Goal: Browse casually

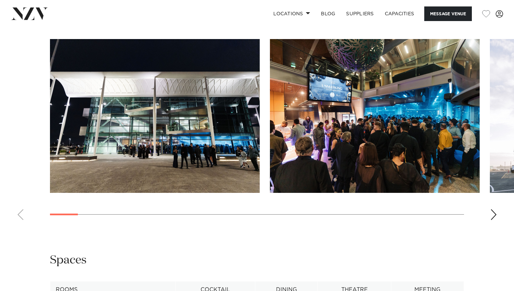
scroll to position [663, 0]
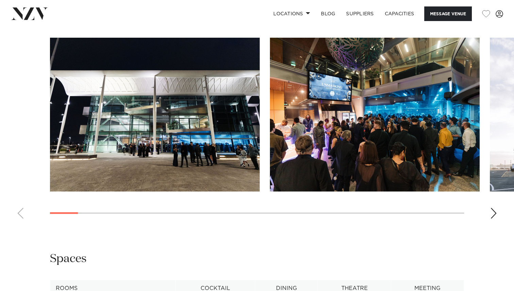
click at [498, 224] on swiper-container at bounding box center [257, 131] width 514 height 187
click at [493, 219] on div "Next slide" at bounding box center [493, 213] width 7 height 11
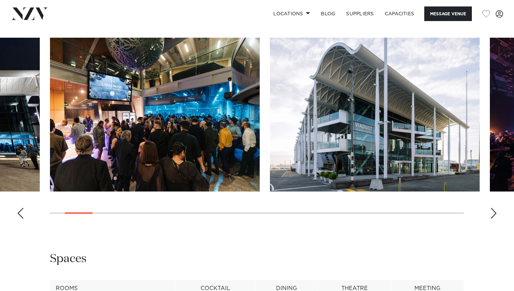
click at [493, 219] on div "Next slide" at bounding box center [493, 213] width 7 height 11
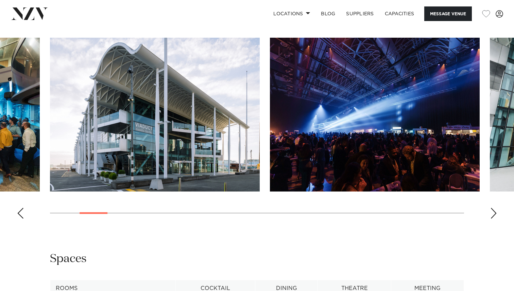
click at [493, 219] on div "Next slide" at bounding box center [493, 213] width 7 height 11
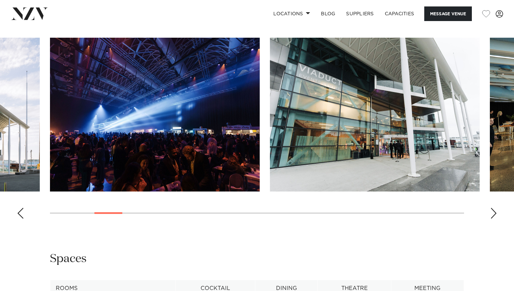
click at [493, 219] on div "Next slide" at bounding box center [493, 213] width 7 height 11
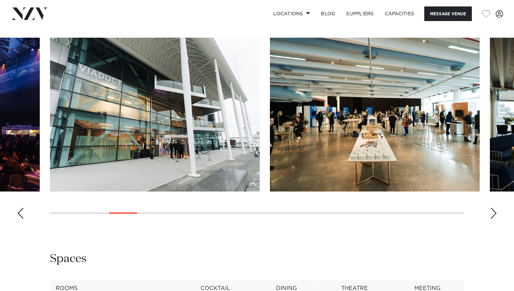
click at [495, 219] on div "Next slide" at bounding box center [493, 213] width 7 height 11
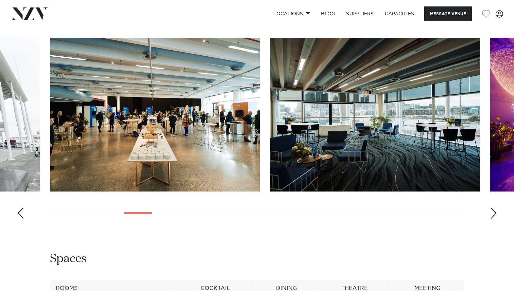
click at [495, 219] on div "Next slide" at bounding box center [493, 213] width 7 height 11
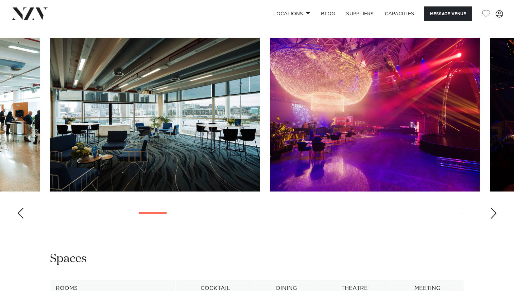
click at [495, 219] on div "Next slide" at bounding box center [493, 213] width 7 height 11
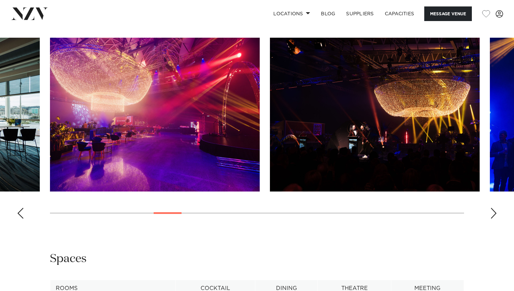
click at [495, 219] on div "Next slide" at bounding box center [493, 213] width 7 height 11
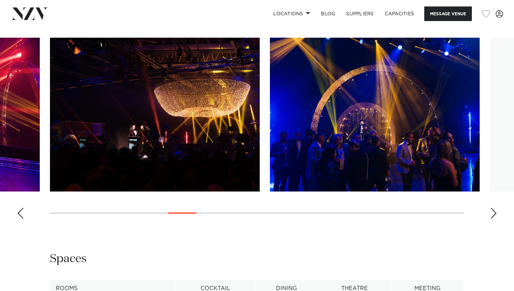
click at [495, 219] on div "Next slide" at bounding box center [493, 213] width 7 height 11
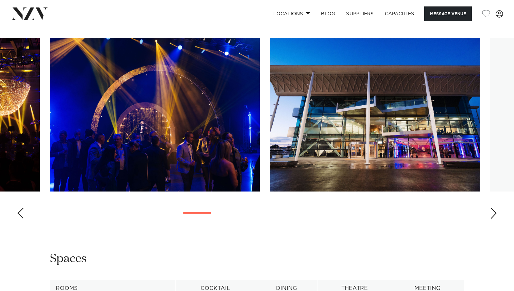
click at [495, 219] on div "Next slide" at bounding box center [493, 213] width 7 height 11
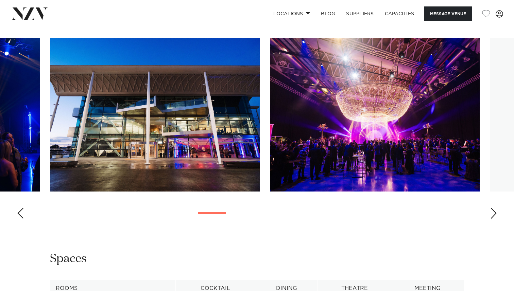
click at [495, 219] on div "Next slide" at bounding box center [493, 213] width 7 height 11
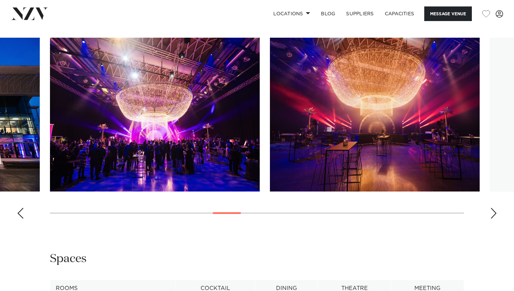
click at [495, 219] on div "Next slide" at bounding box center [493, 213] width 7 height 11
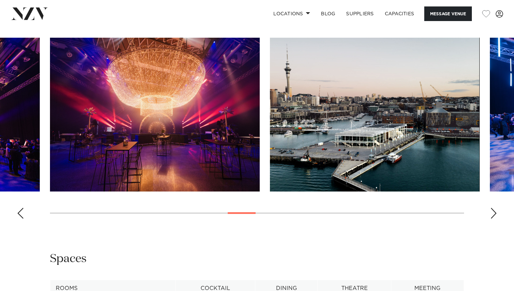
click at [495, 219] on div "Next slide" at bounding box center [493, 213] width 7 height 11
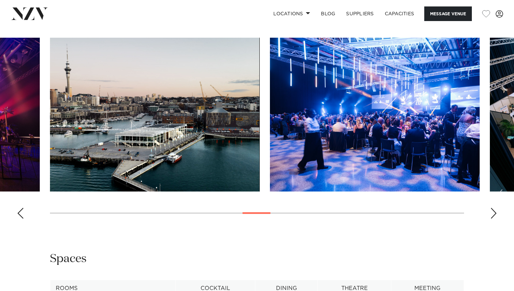
click at [495, 219] on div "Next slide" at bounding box center [493, 213] width 7 height 11
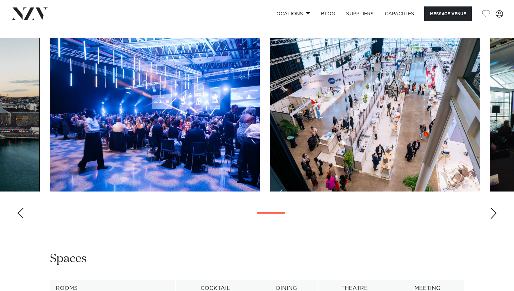
click at [495, 219] on div "Next slide" at bounding box center [493, 213] width 7 height 11
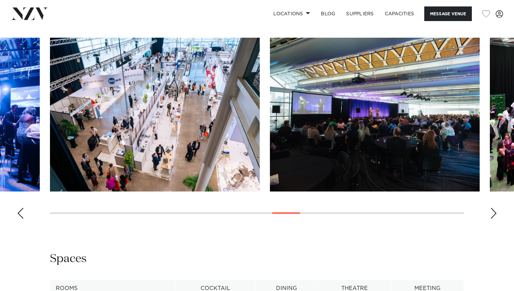
click at [495, 219] on div "Next slide" at bounding box center [493, 213] width 7 height 11
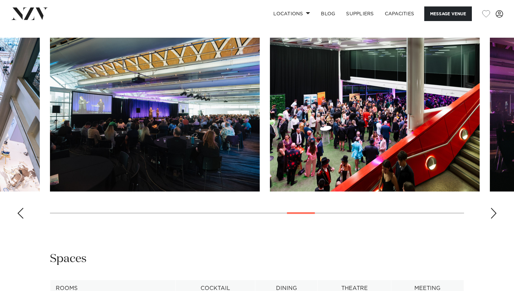
click at [493, 219] on div "Next slide" at bounding box center [493, 213] width 7 height 11
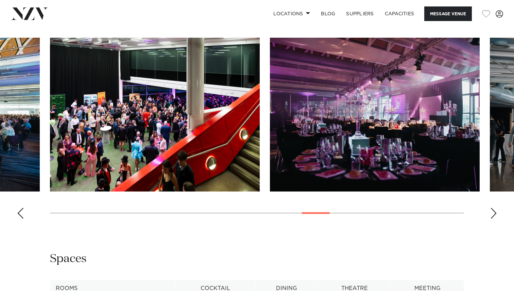
click at [493, 219] on div "Next slide" at bounding box center [493, 213] width 7 height 11
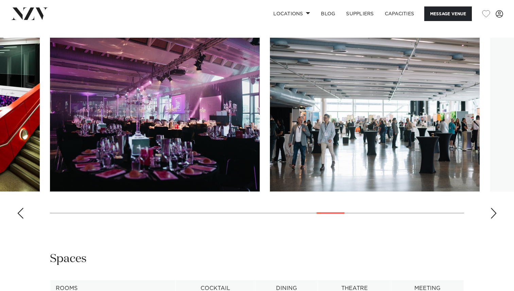
click at [493, 219] on div "Next slide" at bounding box center [493, 213] width 7 height 11
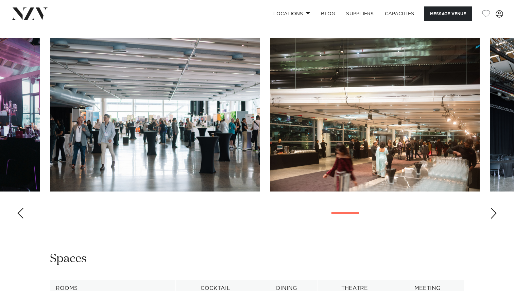
click at [493, 219] on div "Next slide" at bounding box center [493, 213] width 7 height 11
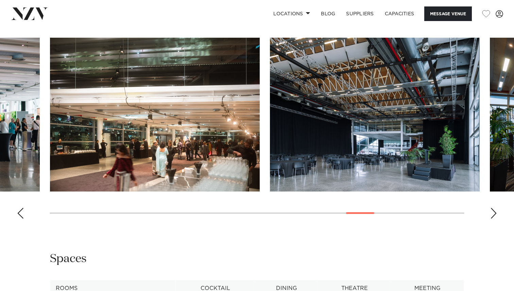
click at [493, 219] on div "Next slide" at bounding box center [493, 213] width 7 height 11
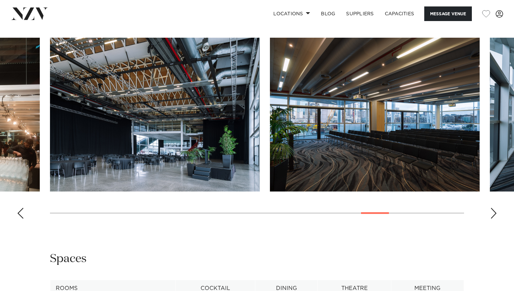
click at [493, 219] on div "Next slide" at bounding box center [493, 213] width 7 height 11
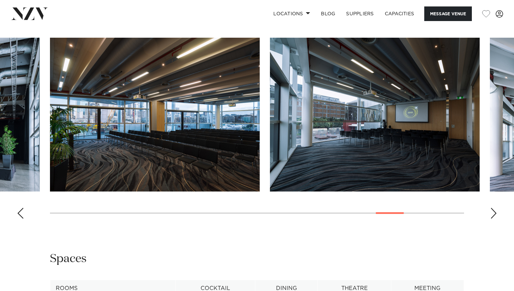
click at [493, 219] on div "Next slide" at bounding box center [493, 213] width 7 height 11
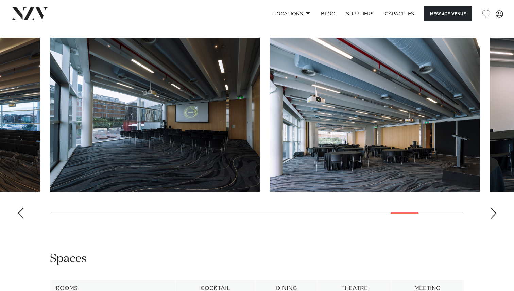
click at [493, 219] on div "Next slide" at bounding box center [493, 213] width 7 height 11
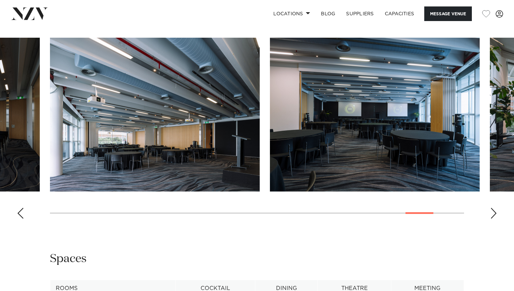
click at [493, 219] on div "Next slide" at bounding box center [493, 213] width 7 height 11
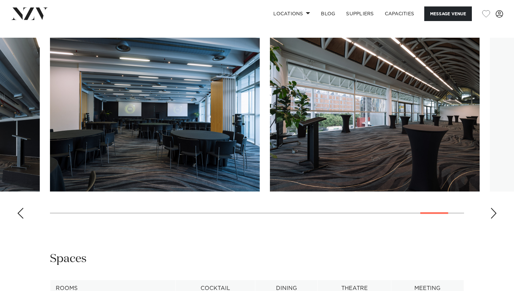
click at [493, 219] on div "Next slide" at bounding box center [493, 213] width 7 height 11
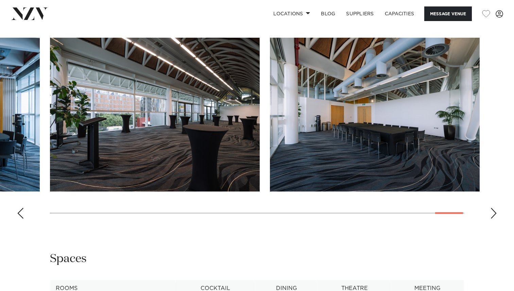
click at [22, 219] on div "Previous slide" at bounding box center [20, 213] width 7 height 11
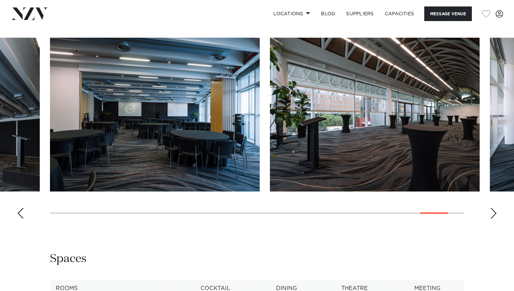
click at [22, 219] on div "Previous slide" at bounding box center [20, 213] width 7 height 11
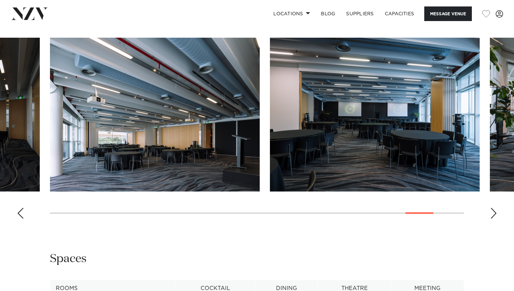
click at [22, 219] on div "Previous slide" at bounding box center [20, 213] width 7 height 11
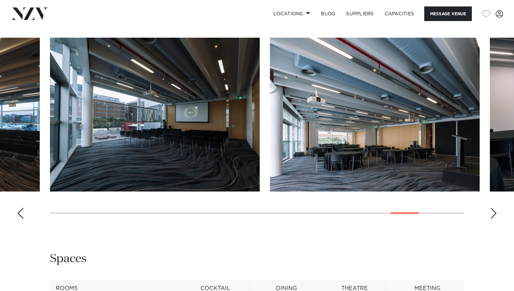
click at [22, 219] on div "Previous slide" at bounding box center [20, 213] width 7 height 11
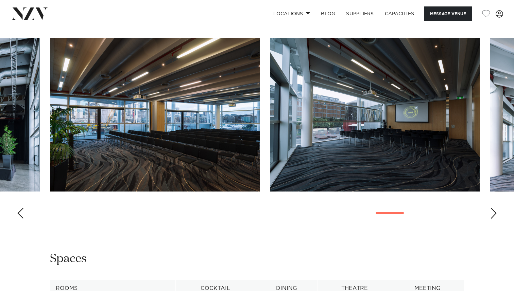
click at [22, 219] on div "Previous slide" at bounding box center [20, 213] width 7 height 11
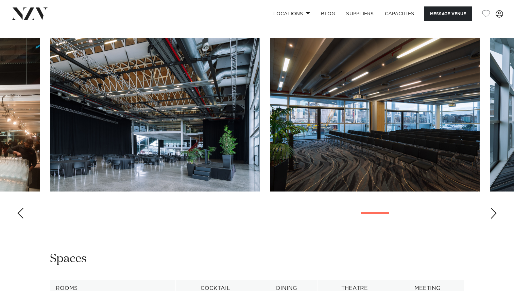
click at [22, 219] on div "Previous slide" at bounding box center [20, 213] width 7 height 11
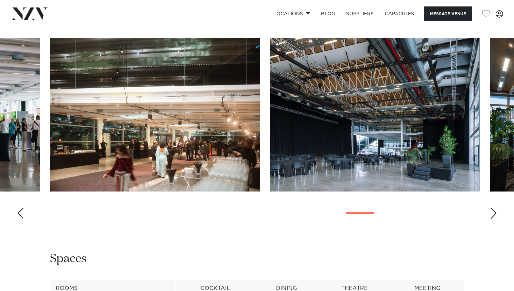
click at [22, 219] on div "Previous slide" at bounding box center [20, 213] width 7 height 11
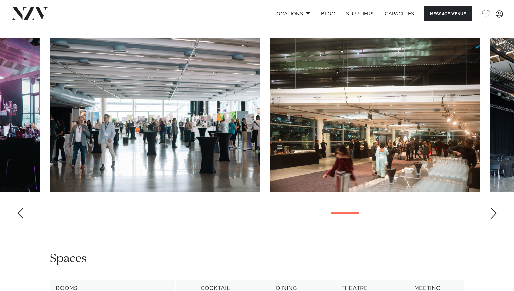
click at [22, 219] on div "Previous slide" at bounding box center [20, 213] width 7 height 11
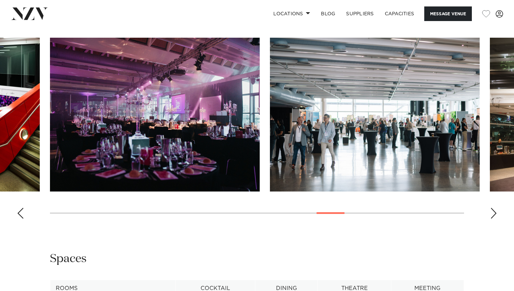
click at [22, 219] on div "Previous slide" at bounding box center [20, 213] width 7 height 11
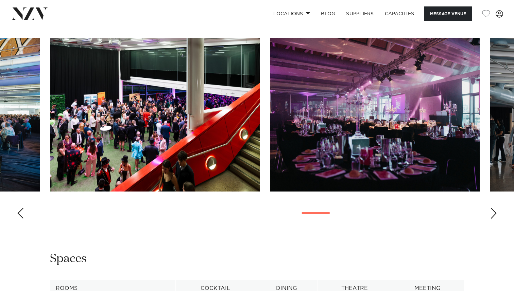
click at [22, 219] on div "Previous slide" at bounding box center [20, 213] width 7 height 11
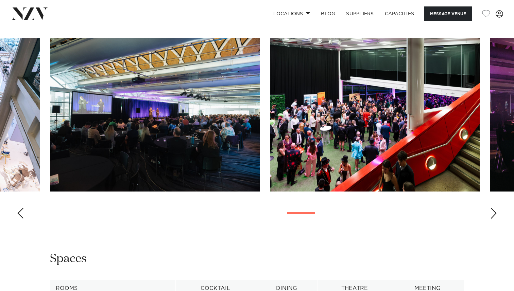
click at [22, 219] on div "Previous slide" at bounding box center [20, 213] width 7 height 11
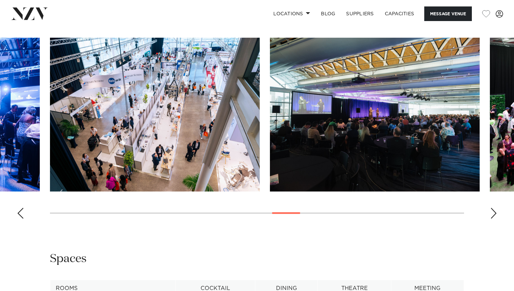
click at [22, 219] on div "Previous slide" at bounding box center [20, 213] width 7 height 11
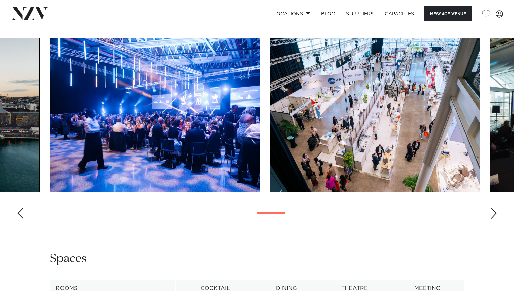
click at [22, 219] on div "Previous slide" at bounding box center [20, 213] width 7 height 11
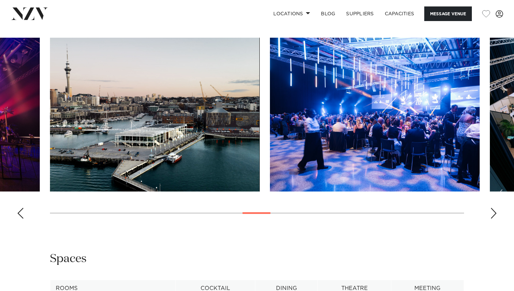
click at [22, 219] on div "Previous slide" at bounding box center [20, 213] width 7 height 11
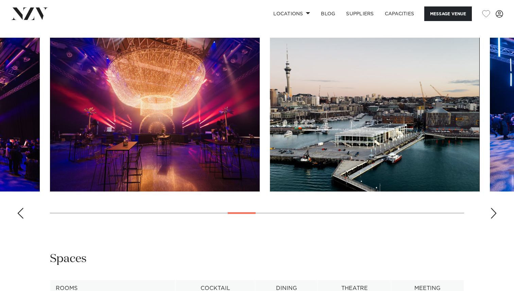
click at [22, 219] on div "Previous slide" at bounding box center [20, 213] width 7 height 11
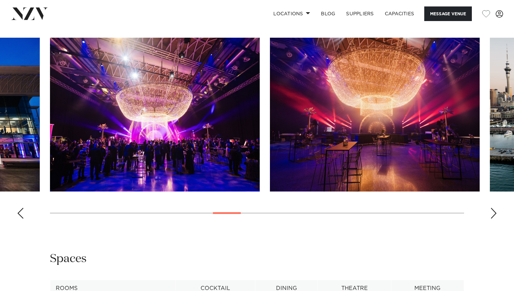
click at [22, 219] on div "Previous slide" at bounding box center [20, 213] width 7 height 11
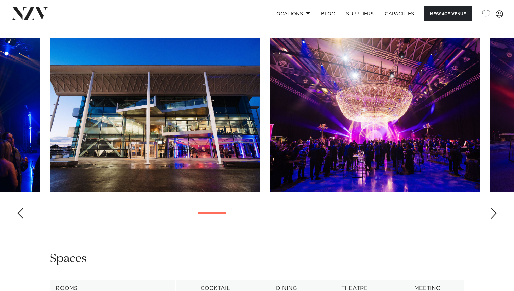
click at [496, 219] on div "Next slide" at bounding box center [493, 213] width 7 height 11
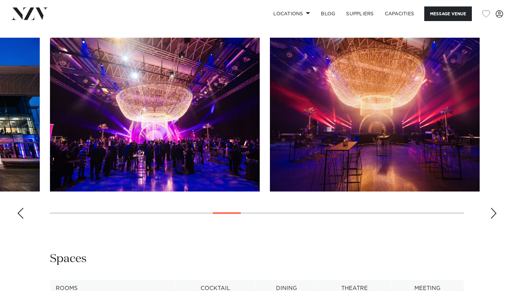
click at [496, 219] on div "Next slide" at bounding box center [493, 213] width 7 height 11
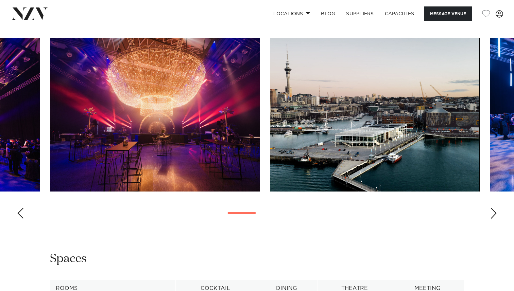
click at [20, 219] on div "Previous slide" at bounding box center [20, 213] width 7 height 11
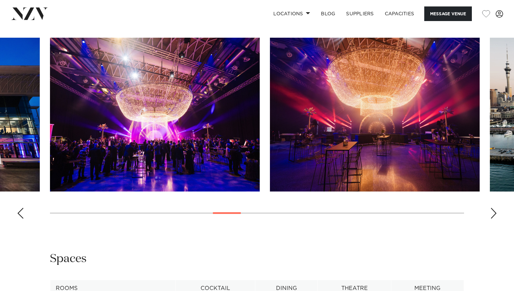
click at [20, 219] on div "Previous slide" at bounding box center [20, 213] width 7 height 11
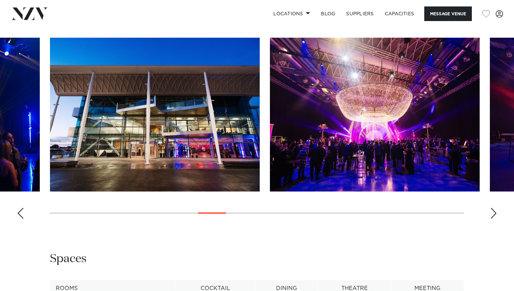
click at [20, 219] on div "Previous slide" at bounding box center [20, 213] width 7 height 11
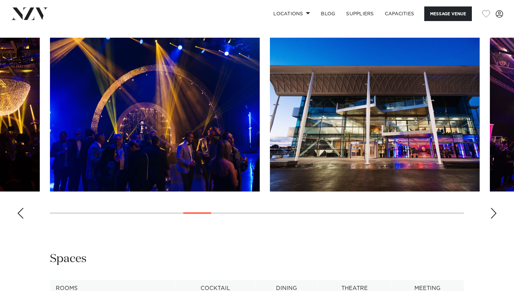
click at [20, 219] on div "Previous slide" at bounding box center [20, 213] width 7 height 11
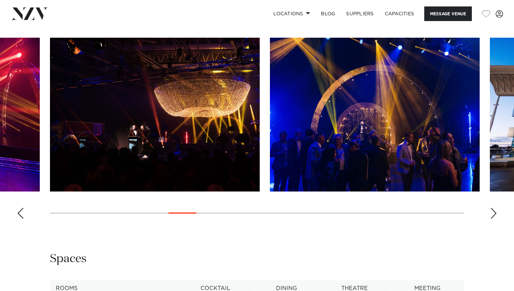
click at [20, 219] on div "Previous slide" at bounding box center [20, 213] width 7 height 11
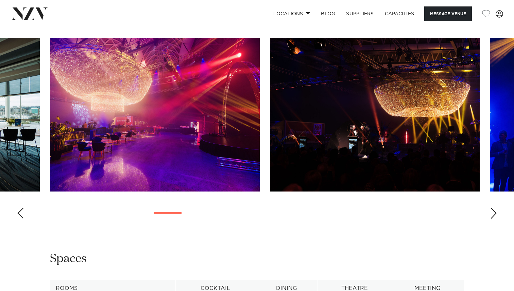
click at [20, 219] on div "Previous slide" at bounding box center [20, 213] width 7 height 11
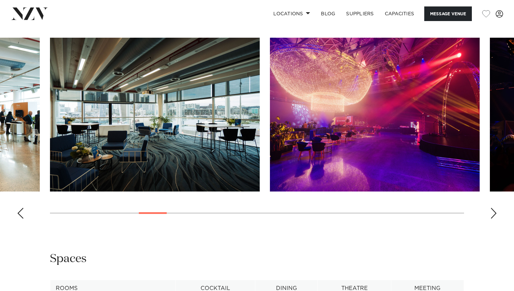
click at [20, 219] on div "Previous slide" at bounding box center [20, 213] width 7 height 11
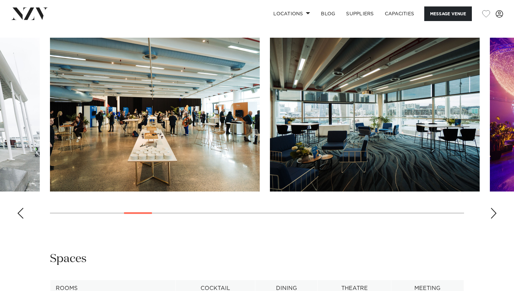
click at [20, 219] on div "Previous slide" at bounding box center [20, 213] width 7 height 11
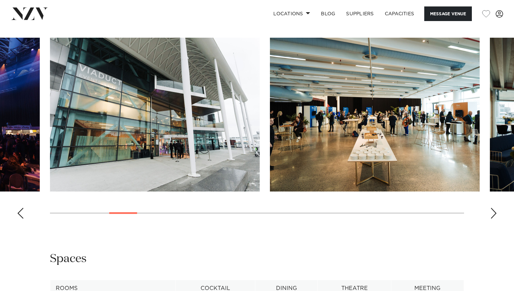
click at [20, 219] on div "Previous slide" at bounding box center [20, 213] width 7 height 11
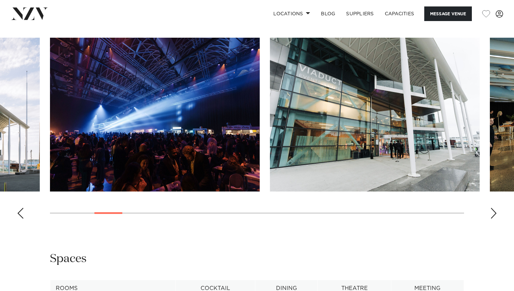
click at [20, 219] on div "Previous slide" at bounding box center [20, 213] width 7 height 11
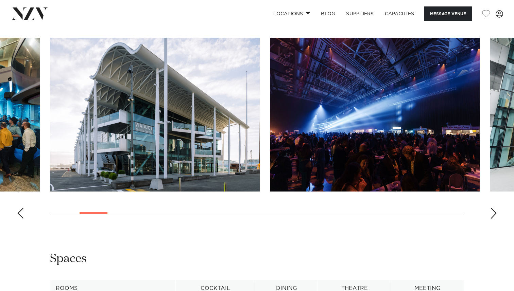
click at [492, 219] on div "Next slide" at bounding box center [493, 213] width 7 height 11
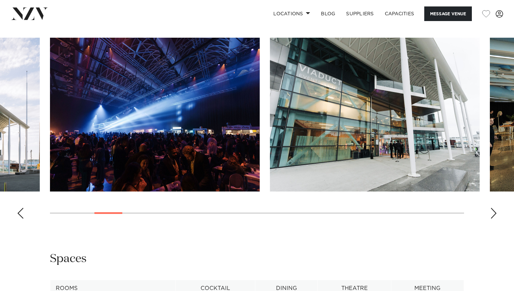
click at [492, 219] on div "Next slide" at bounding box center [493, 213] width 7 height 11
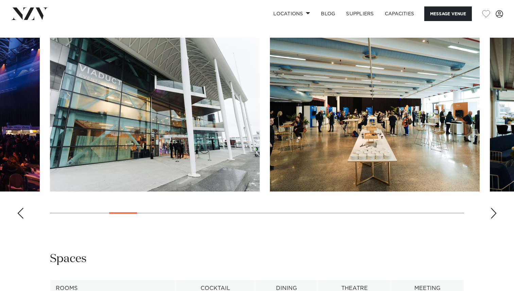
click at [492, 219] on div "Next slide" at bounding box center [493, 213] width 7 height 11
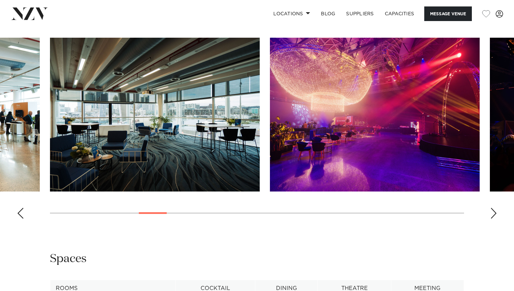
click at [492, 219] on div "Next slide" at bounding box center [493, 213] width 7 height 11
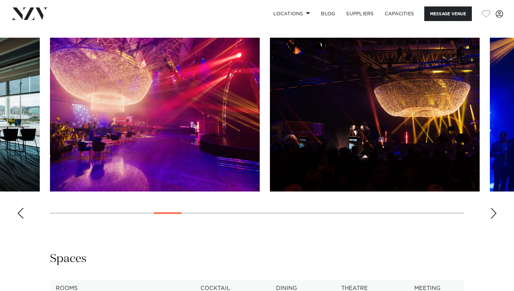
click at [492, 219] on div "Next slide" at bounding box center [493, 213] width 7 height 11
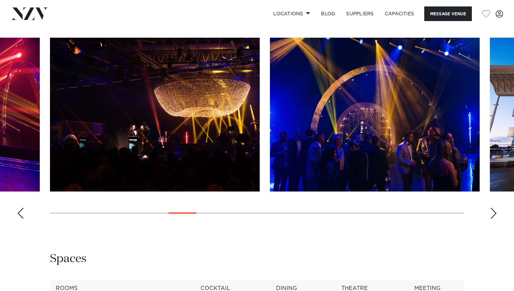
click at [492, 219] on div "Next slide" at bounding box center [493, 213] width 7 height 11
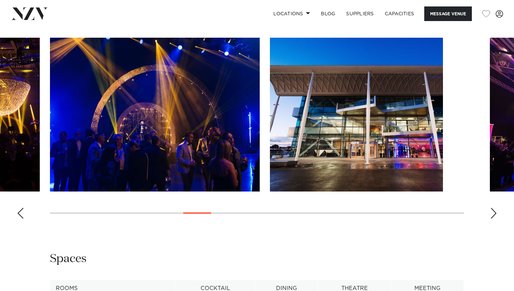
click at [492, 219] on div "Next slide" at bounding box center [493, 213] width 7 height 11
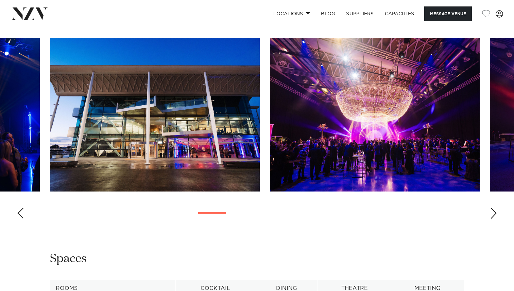
click at [492, 219] on div "Next slide" at bounding box center [493, 213] width 7 height 11
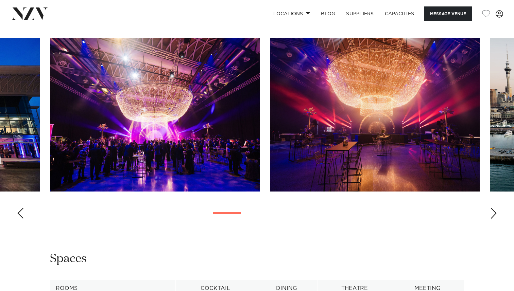
click at [492, 219] on div "Next slide" at bounding box center [493, 213] width 7 height 11
